Goal: Communication & Community: Connect with others

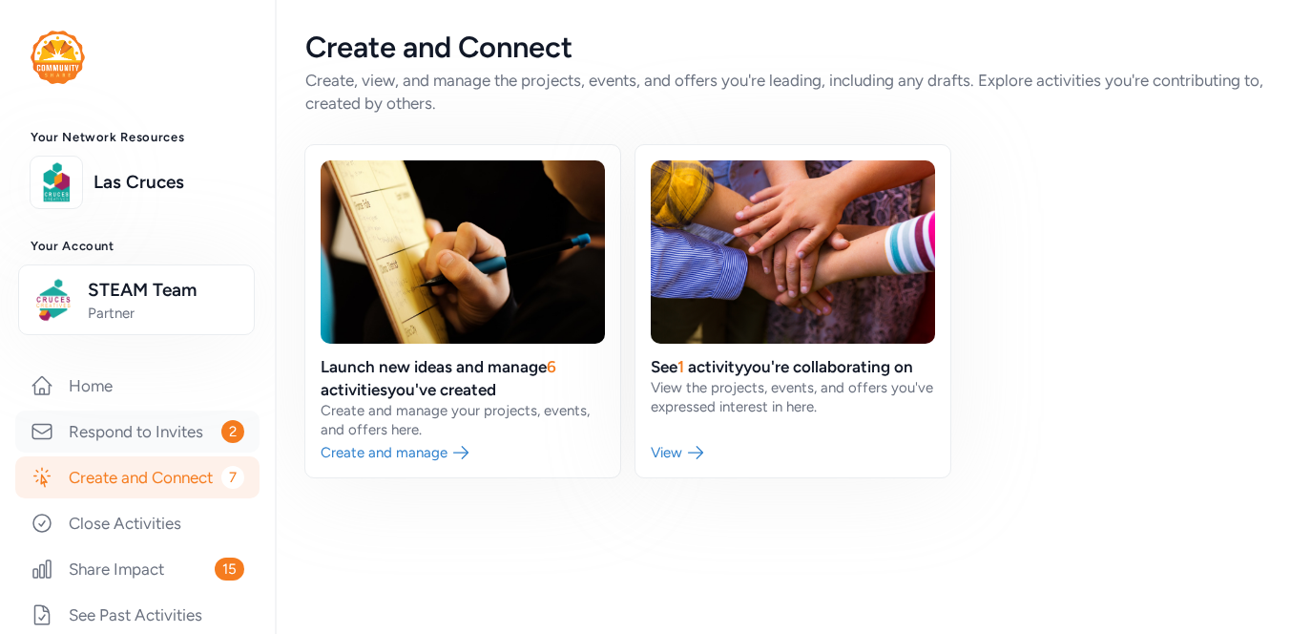
click at [187, 427] on link "Respond to Invites 2" at bounding box center [137, 431] width 244 height 42
